Goal: Information Seeking & Learning: Learn about a topic

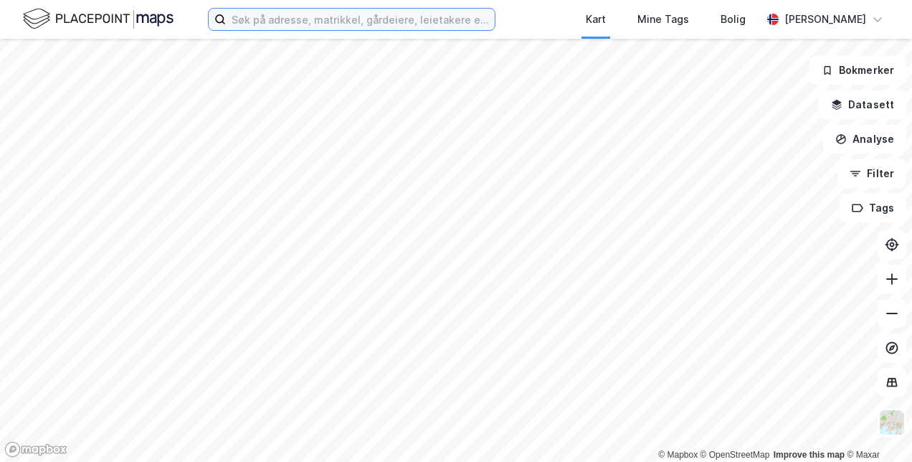
click at [282, 11] on input at bounding box center [360, 20] width 269 height 22
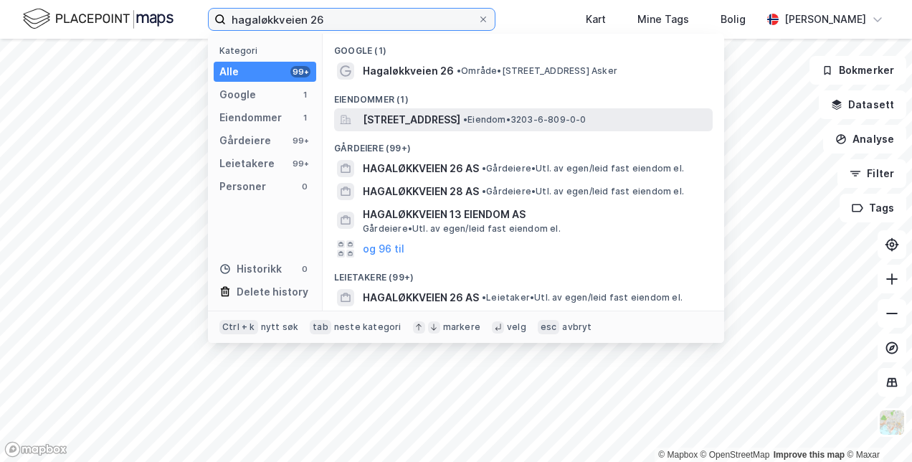
type input "hagaløkkveien 26"
click at [426, 120] on span "[STREET_ADDRESS]" at bounding box center [411, 119] width 97 height 17
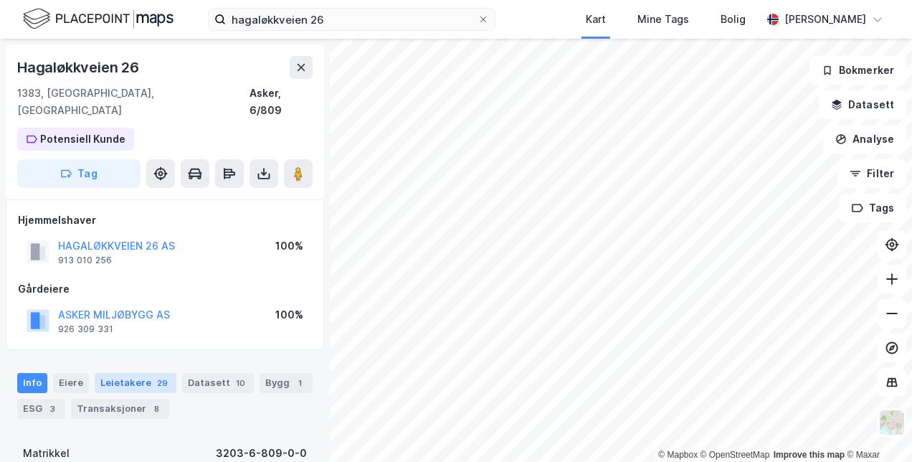
click at [155, 376] on div "29" at bounding box center [162, 383] width 16 height 14
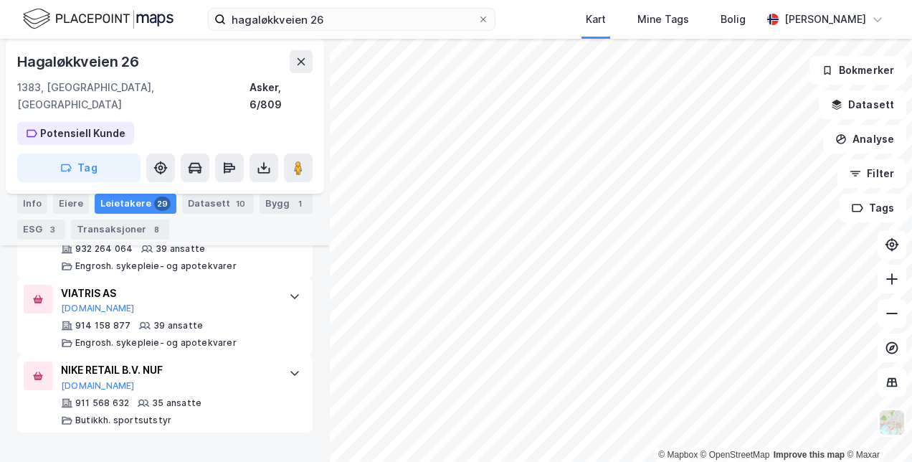
scroll to position [764, 0]
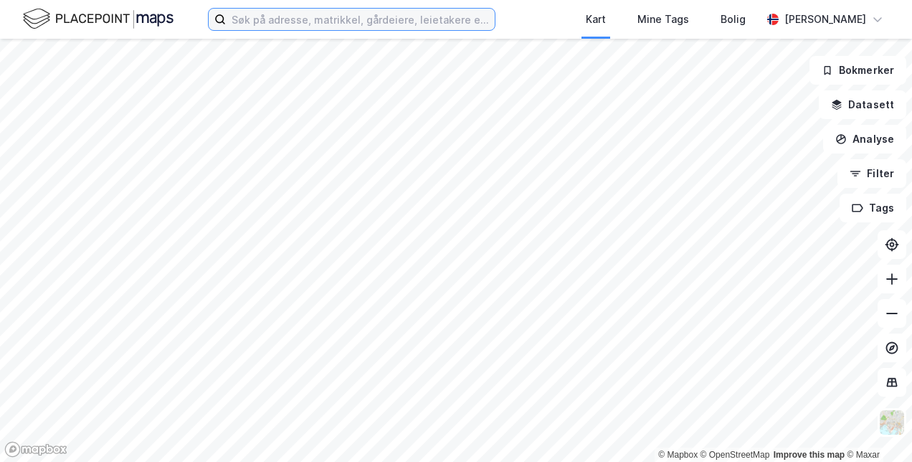
click at [294, 14] on input at bounding box center [360, 20] width 269 height 22
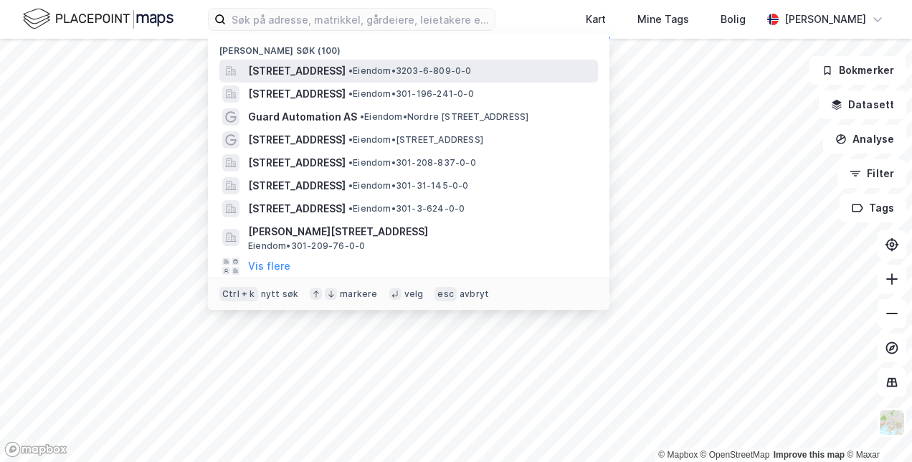
click at [308, 75] on span "[STREET_ADDRESS]" at bounding box center [296, 70] width 97 height 17
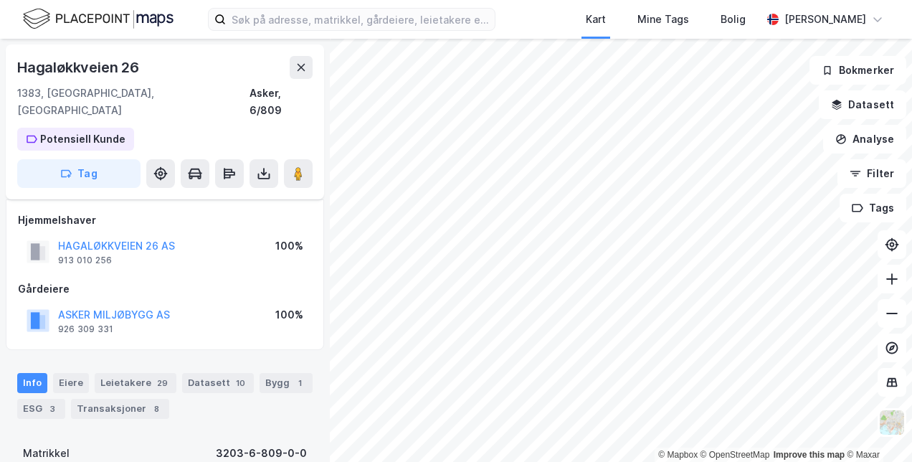
scroll to position [72, 0]
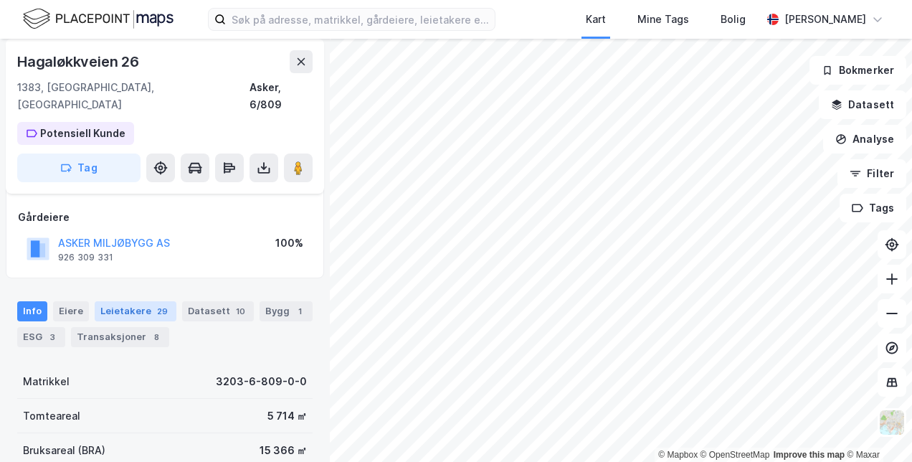
click at [118, 301] on div "Leietakere 29" at bounding box center [136, 311] width 82 height 20
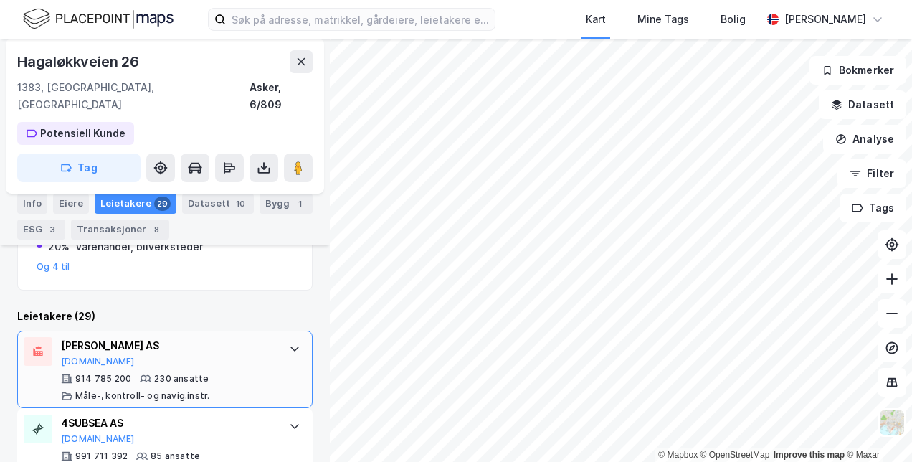
scroll to position [376, 0]
